Goal: Navigation & Orientation: Find specific page/section

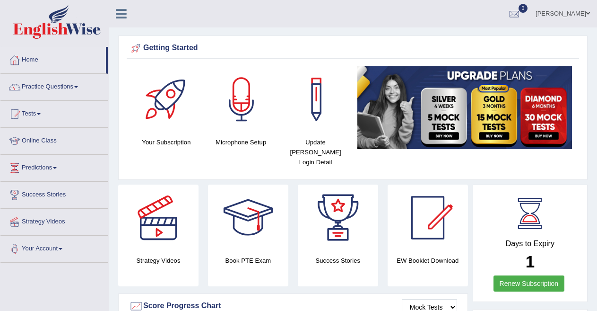
scroll to position [453, 0]
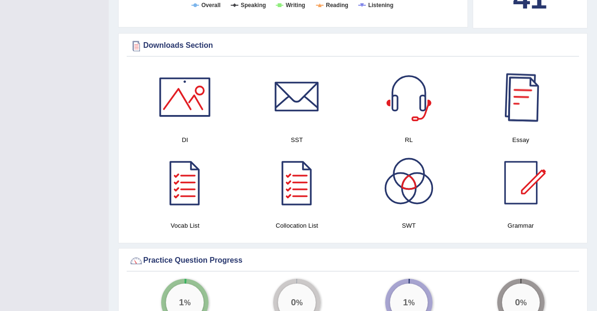
click at [525, 88] on div at bounding box center [521, 97] width 66 height 66
click at [424, 83] on div at bounding box center [409, 97] width 66 height 66
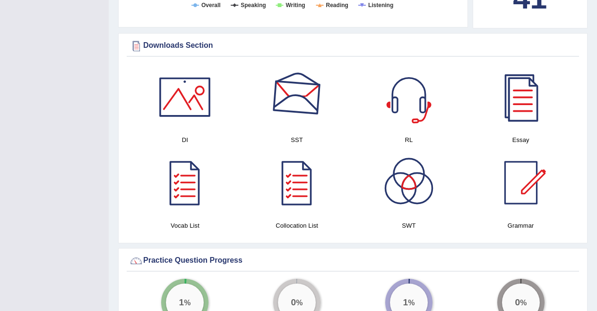
click at [303, 81] on div at bounding box center [297, 97] width 66 height 66
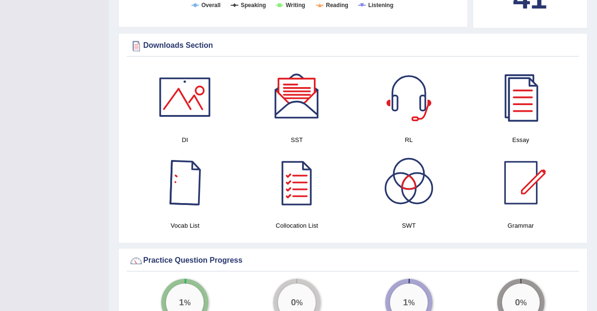
click at [184, 87] on div at bounding box center [185, 97] width 66 height 66
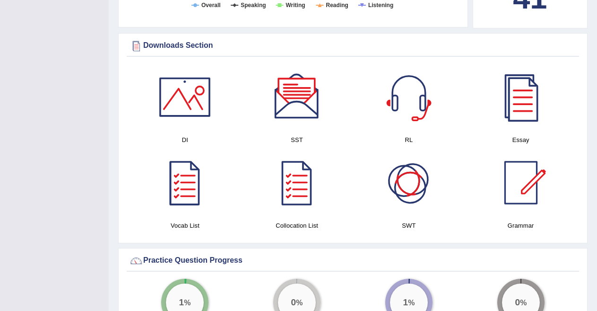
click at [417, 174] on div at bounding box center [409, 182] width 66 height 66
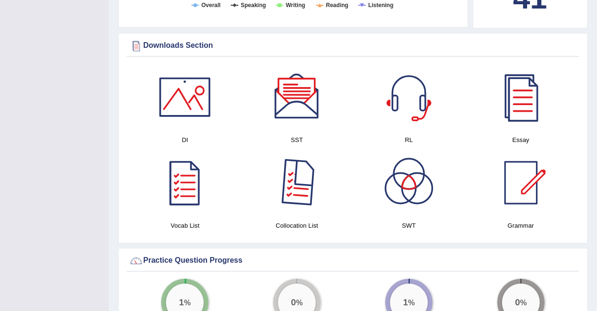
click at [289, 185] on div at bounding box center [297, 182] width 66 height 66
click at [176, 179] on div at bounding box center [185, 182] width 66 height 66
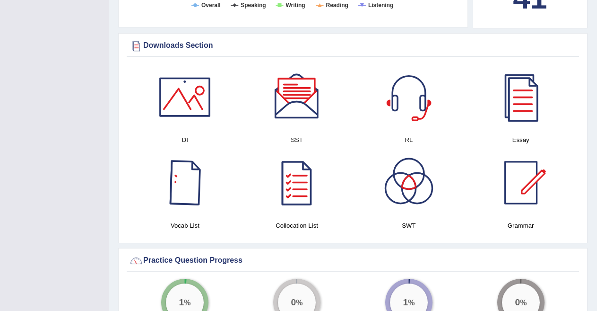
click at [192, 171] on div at bounding box center [185, 182] width 66 height 66
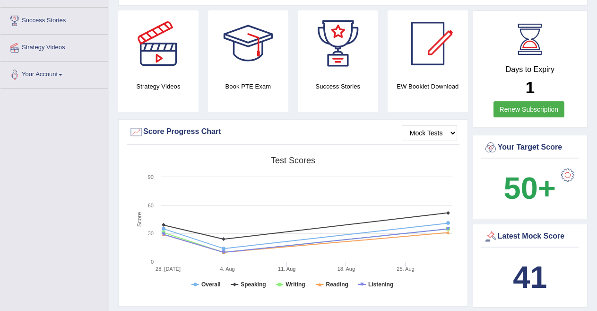
scroll to position [172, 0]
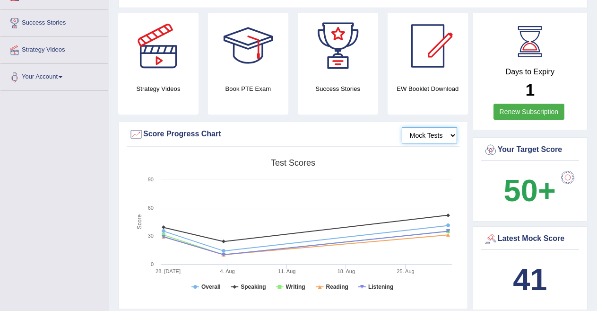
click at [453, 127] on select "Mock Tests" at bounding box center [429, 135] width 55 height 16
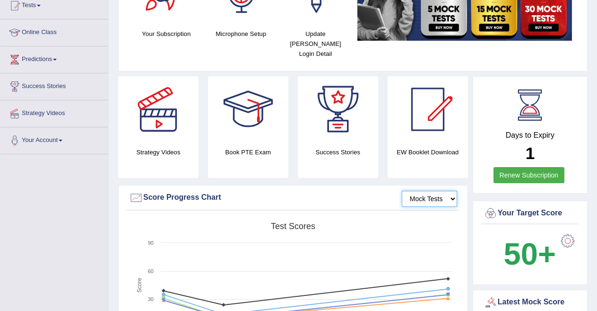
scroll to position [0, 0]
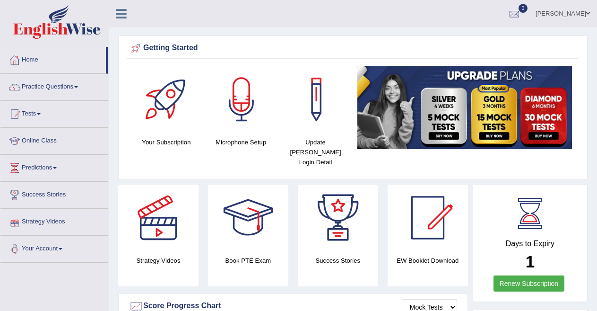
click at [45, 217] on link "Strategy Videos" at bounding box center [54, 221] width 108 height 24
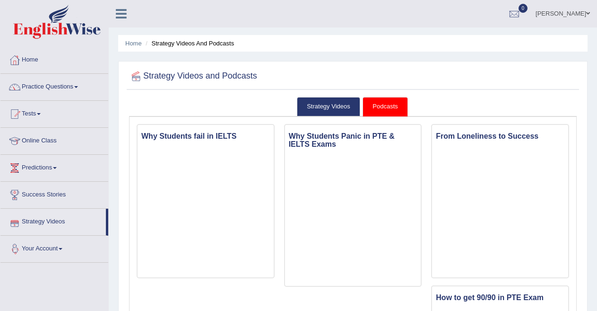
click at [42, 247] on link "Your Account" at bounding box center [54, 248] width 108 height 24
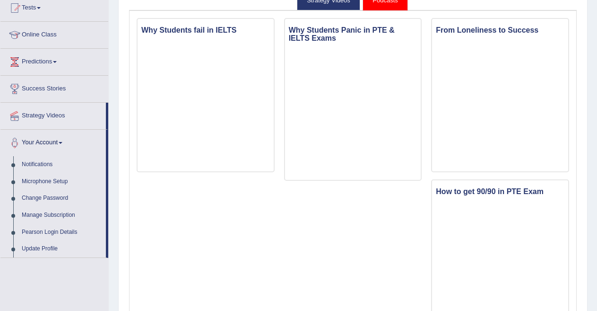
scroll to position [104, 0]
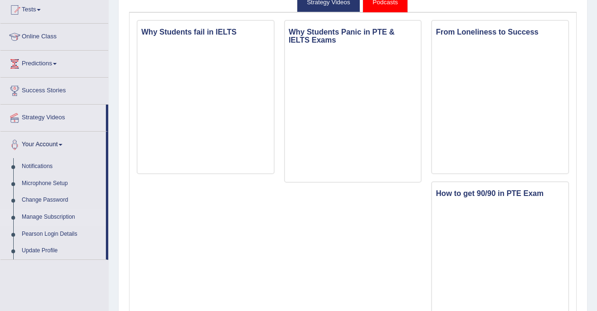
click at [43, 213] on link "Manage Subscription" at bounding box center [62, 217] width 88 height 17
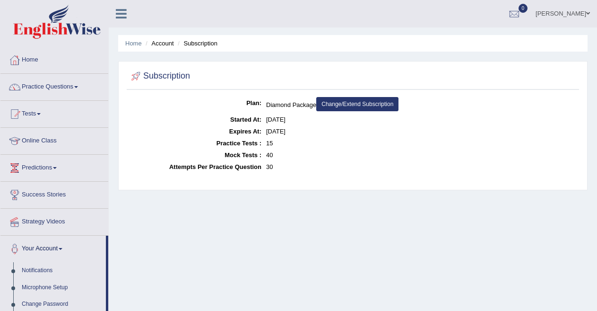
click at [357, 105] on link "Change/Extend Subscription" at bounding box center [357, 104] width 82 height 14
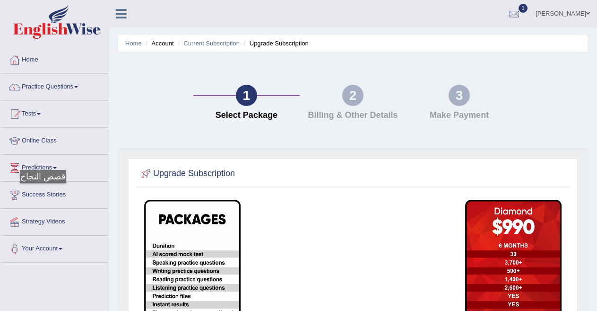
click at [44, 193] on link "Success Stories" at bounding box center [54, 194] width 108 height 24
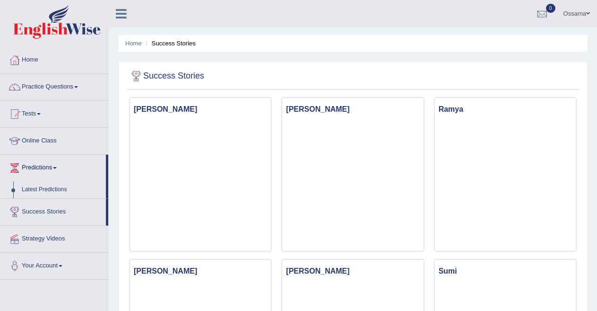
click at [49, 189] on link "Latest Predictions" at bounding box center [62, 189] width 88 height 17
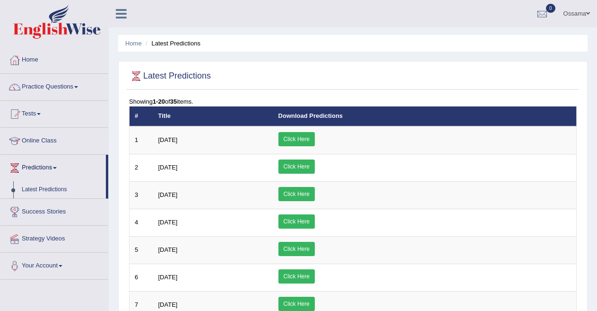
click at [315, 136] on link "Click Here" at bounding box center [297, 139] width 36 height 14
click at [50, 140] on link "Online Class" at bounding box center [54, 140] width 108 height 24
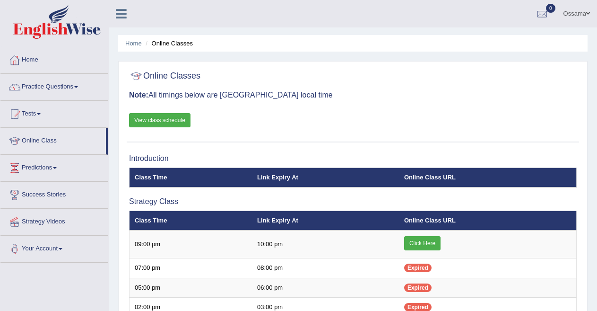
click at [167, 117] on link "View class schedule" at bounding box center [159, 120] width 61 height 14
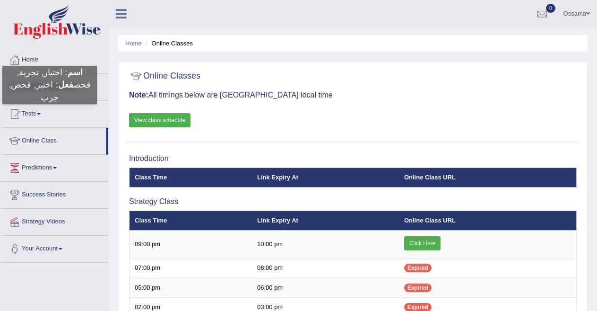
click at [35, 114] on link "Tests" at bounding box center [54, 113] width 108 height 24
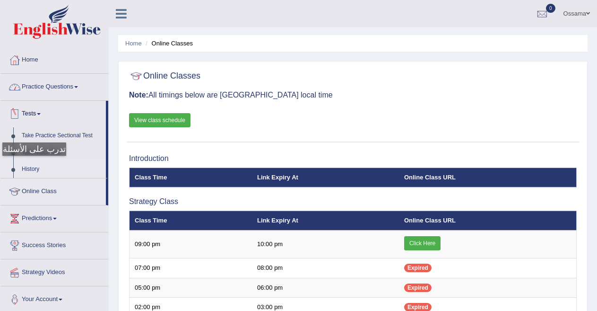
click at [30, 165] on link "History" at bounding box center [62, 169] width 88 height 17
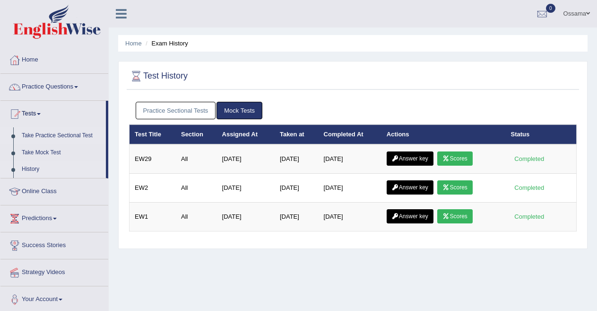
click at [38, 130] on link "Take Practice Sectional Test" at bounding box center [62, 135] width 88 height 17
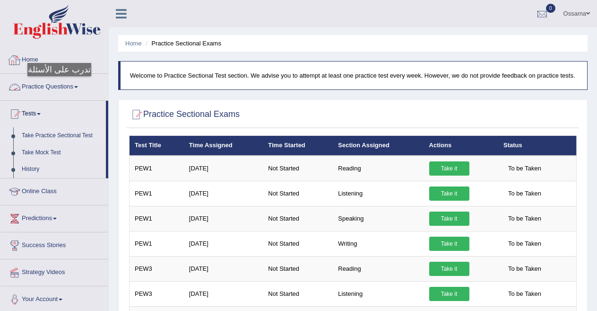
click at [57, 86] on link "Practice Questions" at bounding box center [54, 86] width 108 height 24
